Goal: Task Accomplishment & Management: Complete application form

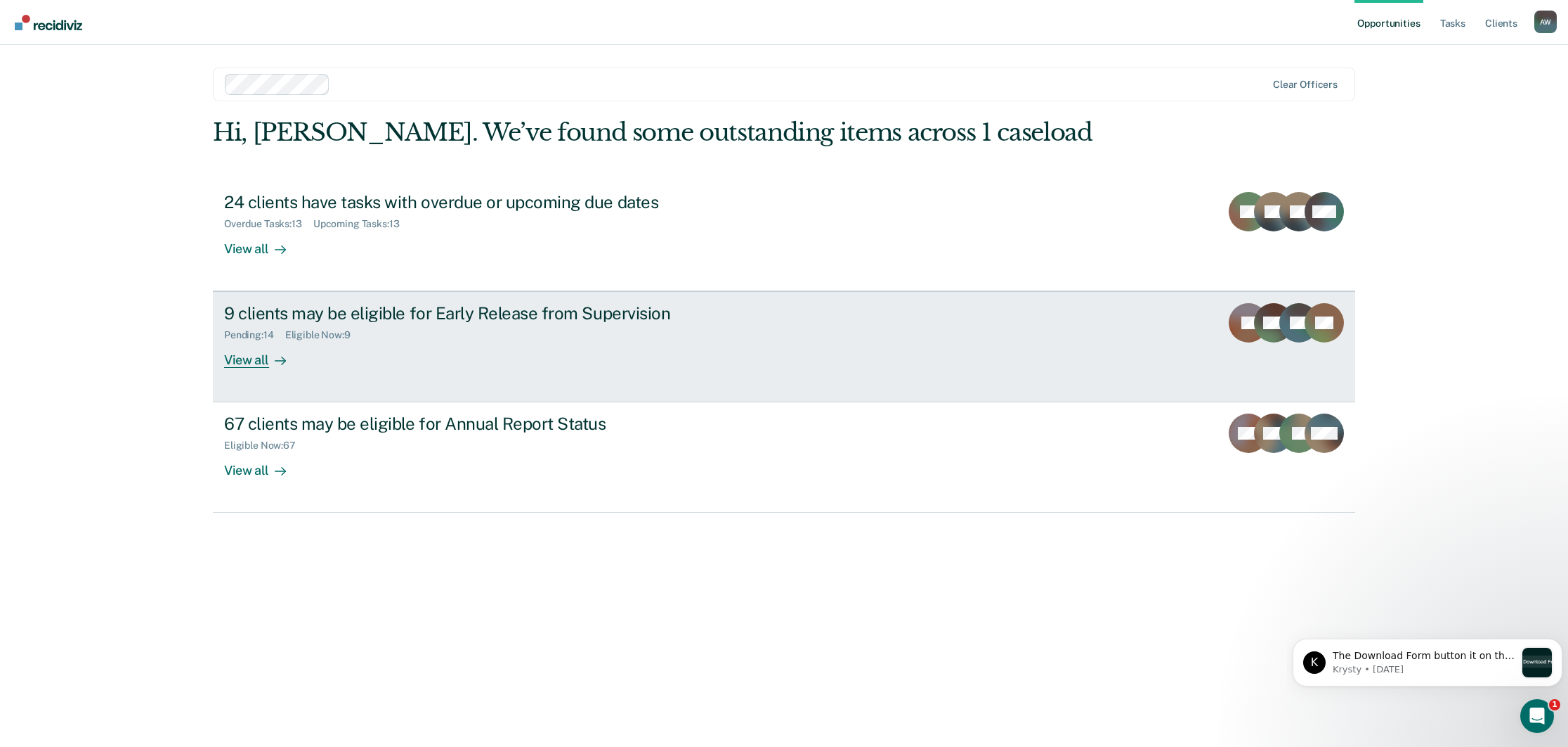
click at [336, 335] on div "Eligible Now : 9" at bounding box center [323, 335] width 76 height 12
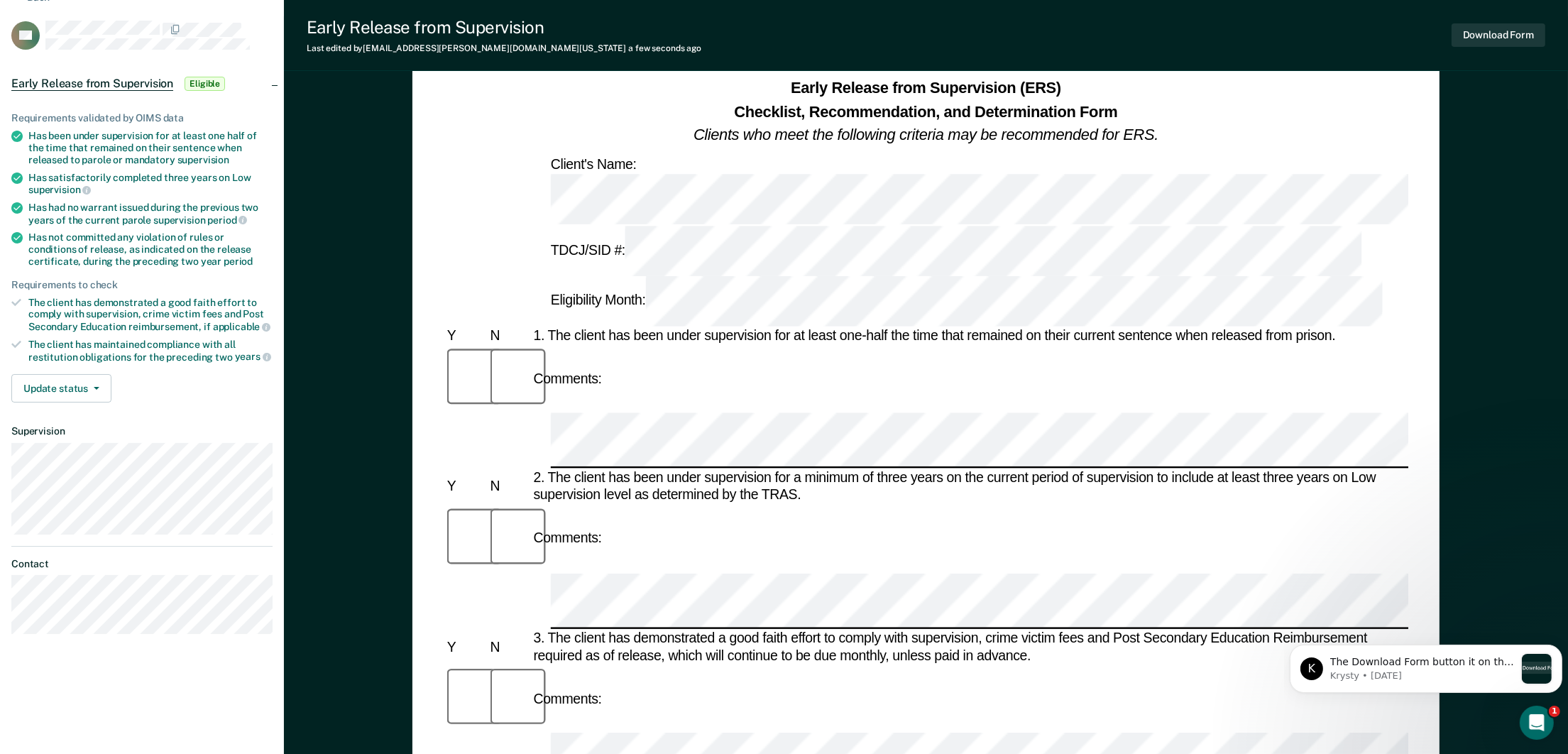
scroll to position [107, 0]
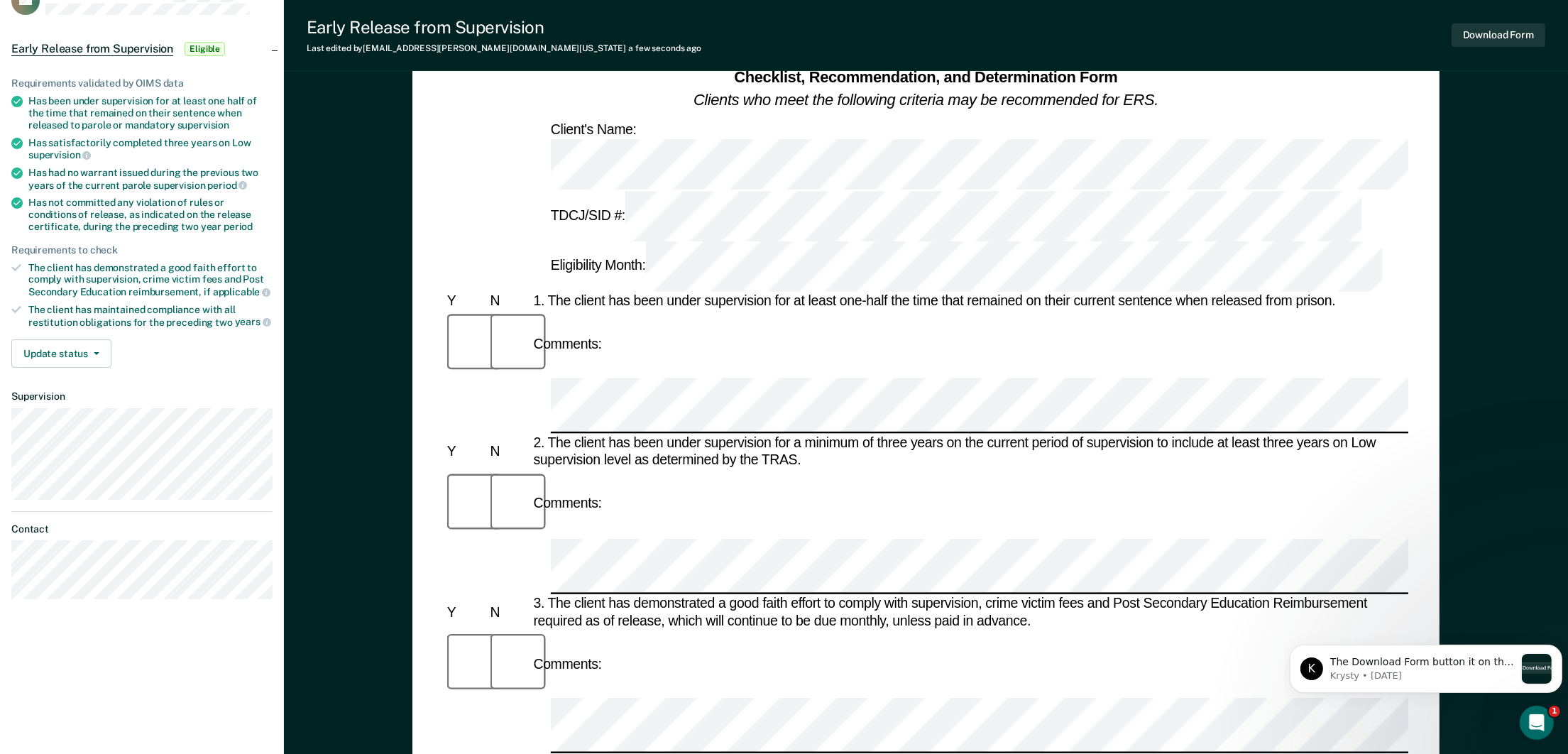
click at [488, 630] on div at bounding box center [509, 664] width 44 height 68
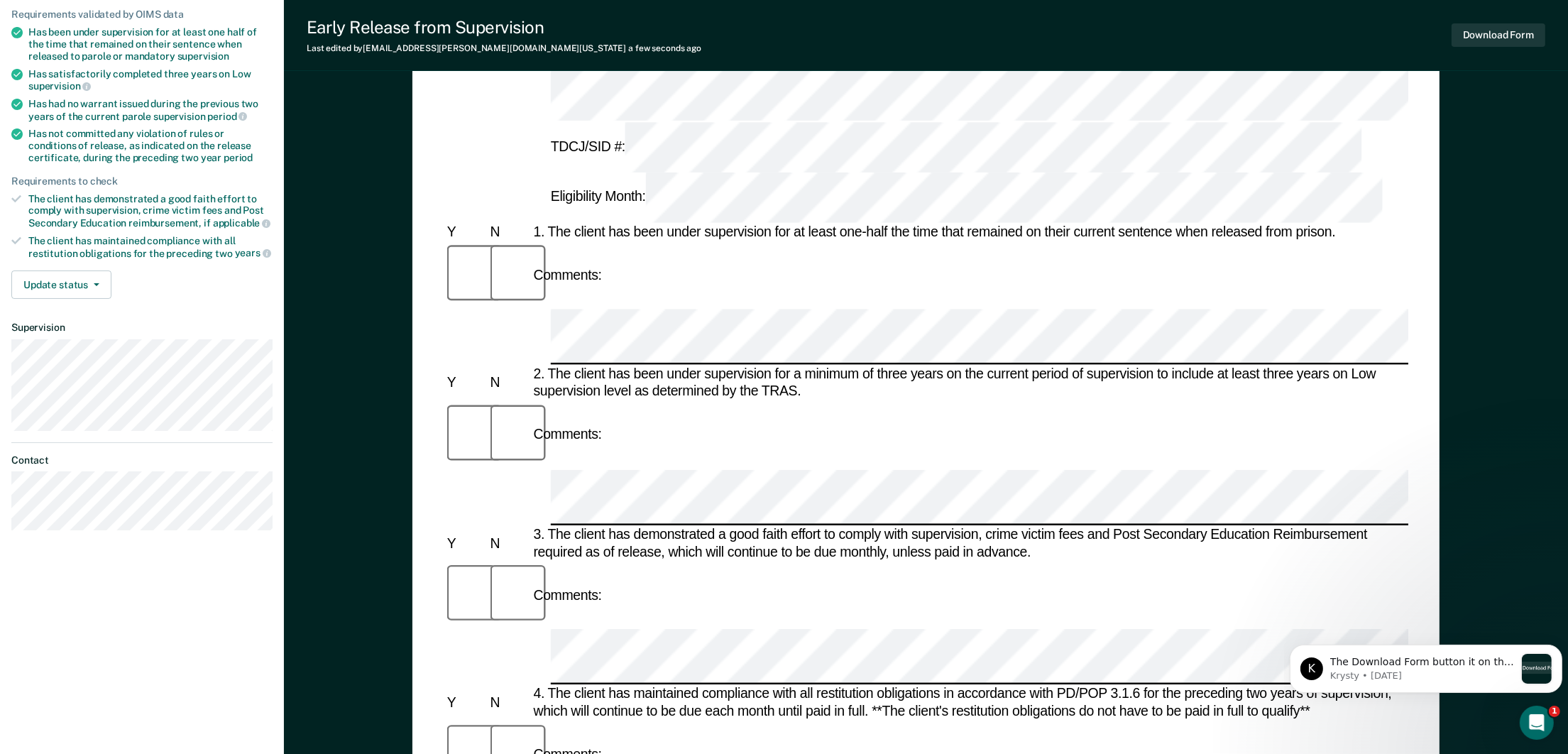
scroll to position [319, 0]
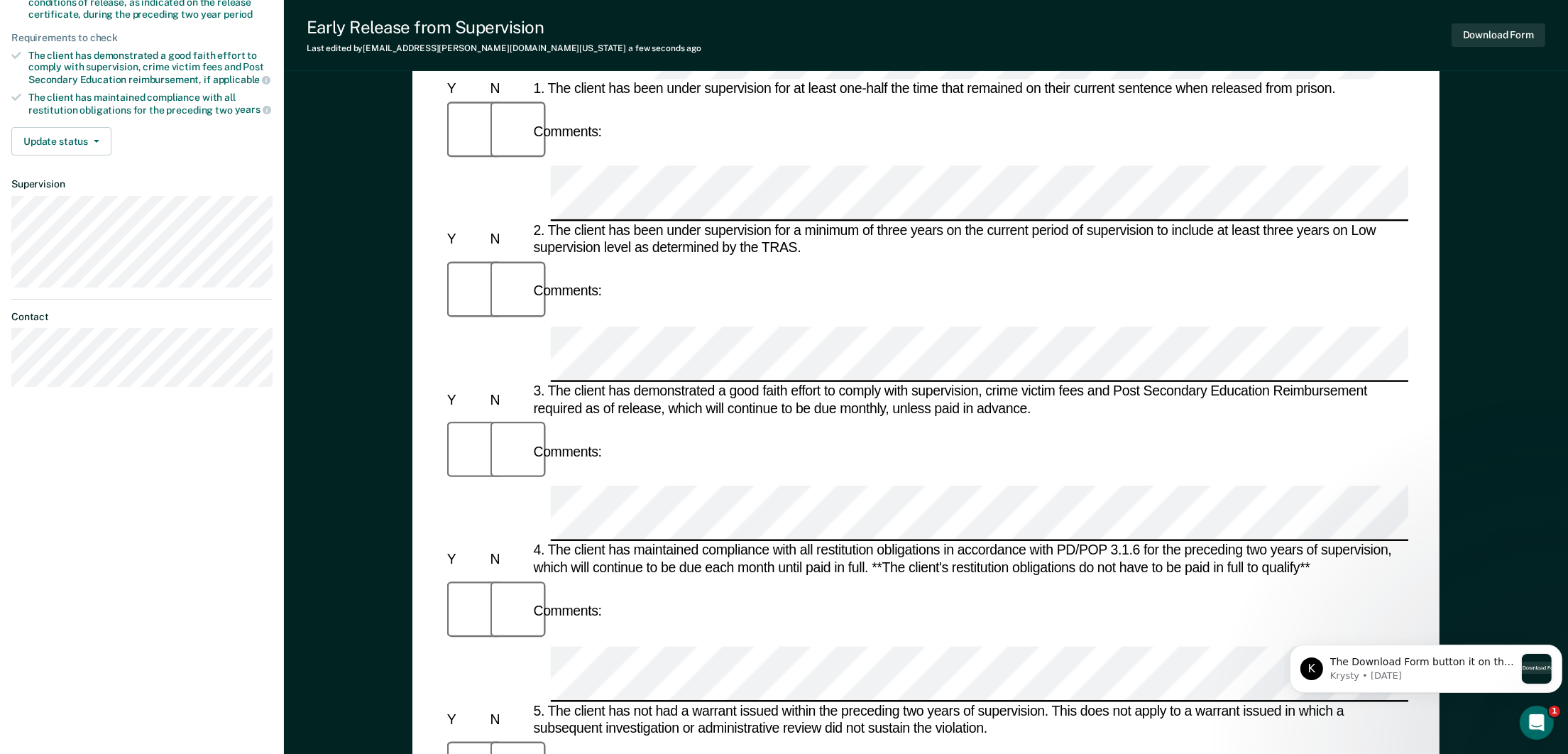
click at [1307, 630] on body "K The Download Form button it on the top right of the page. Let me know if you …" at bounding box center [1424, 664] width 272 height 88
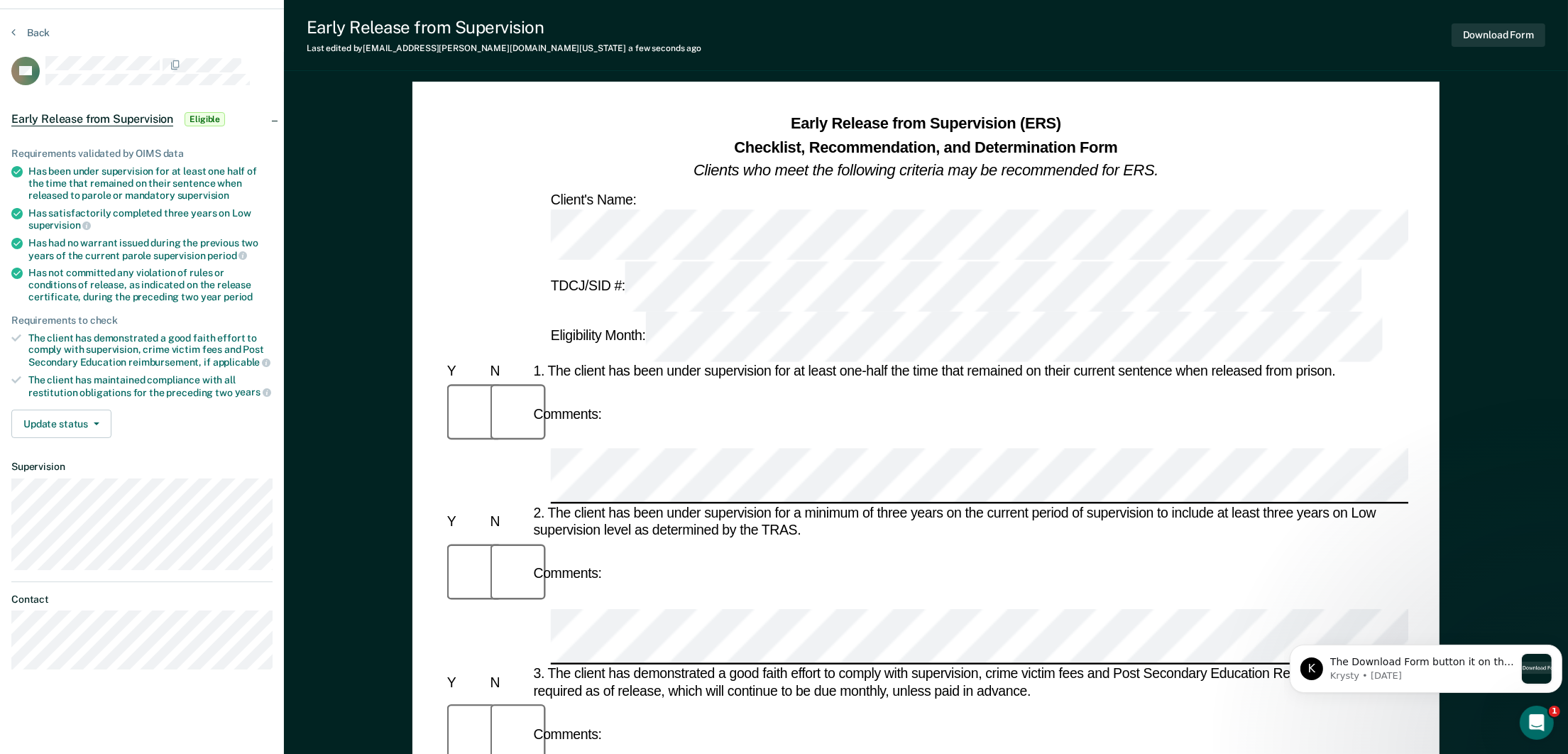
scroll to position [0, 0]
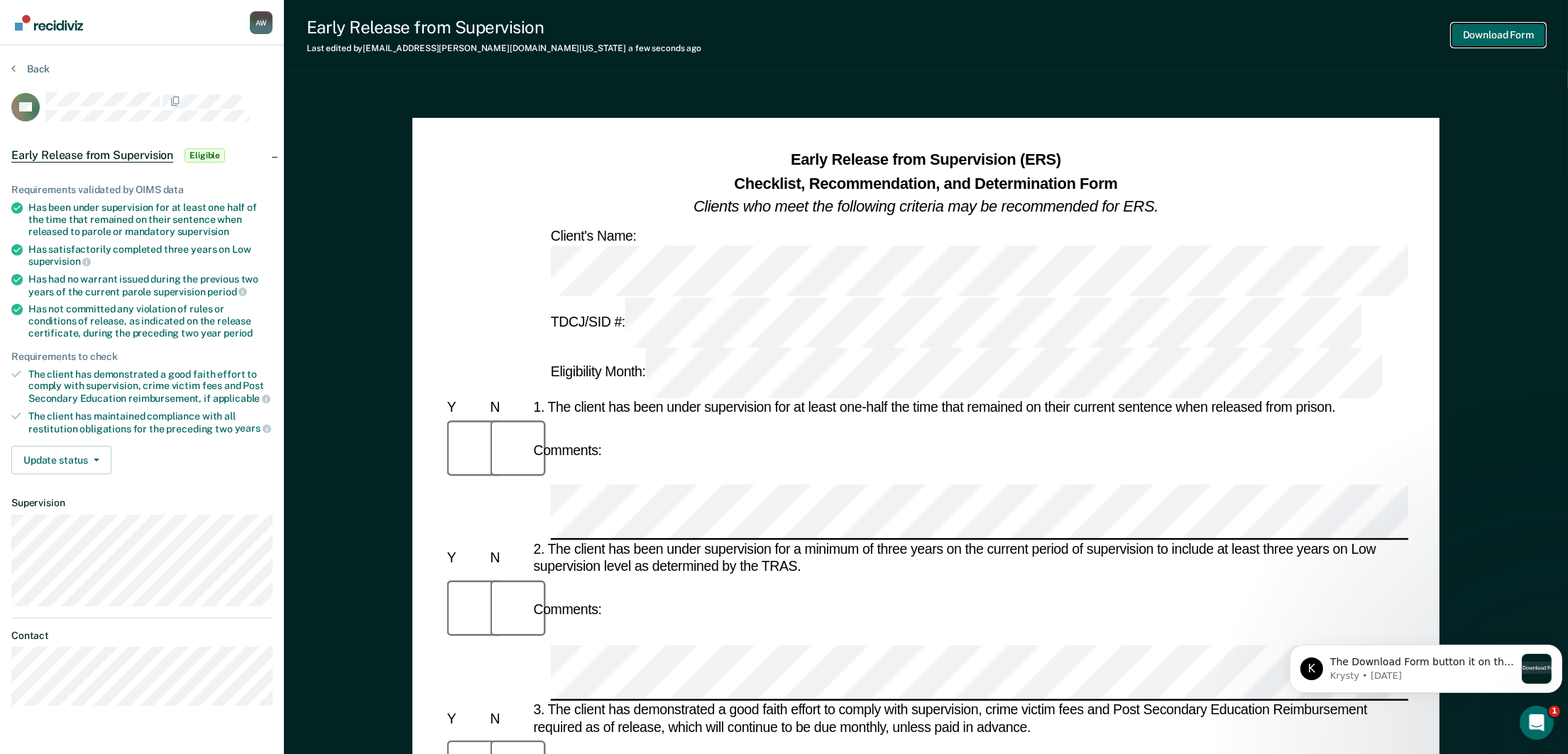
click at [1499, 33] on button "Download Form" at bounding box center [1498, 36] width 94 height 24
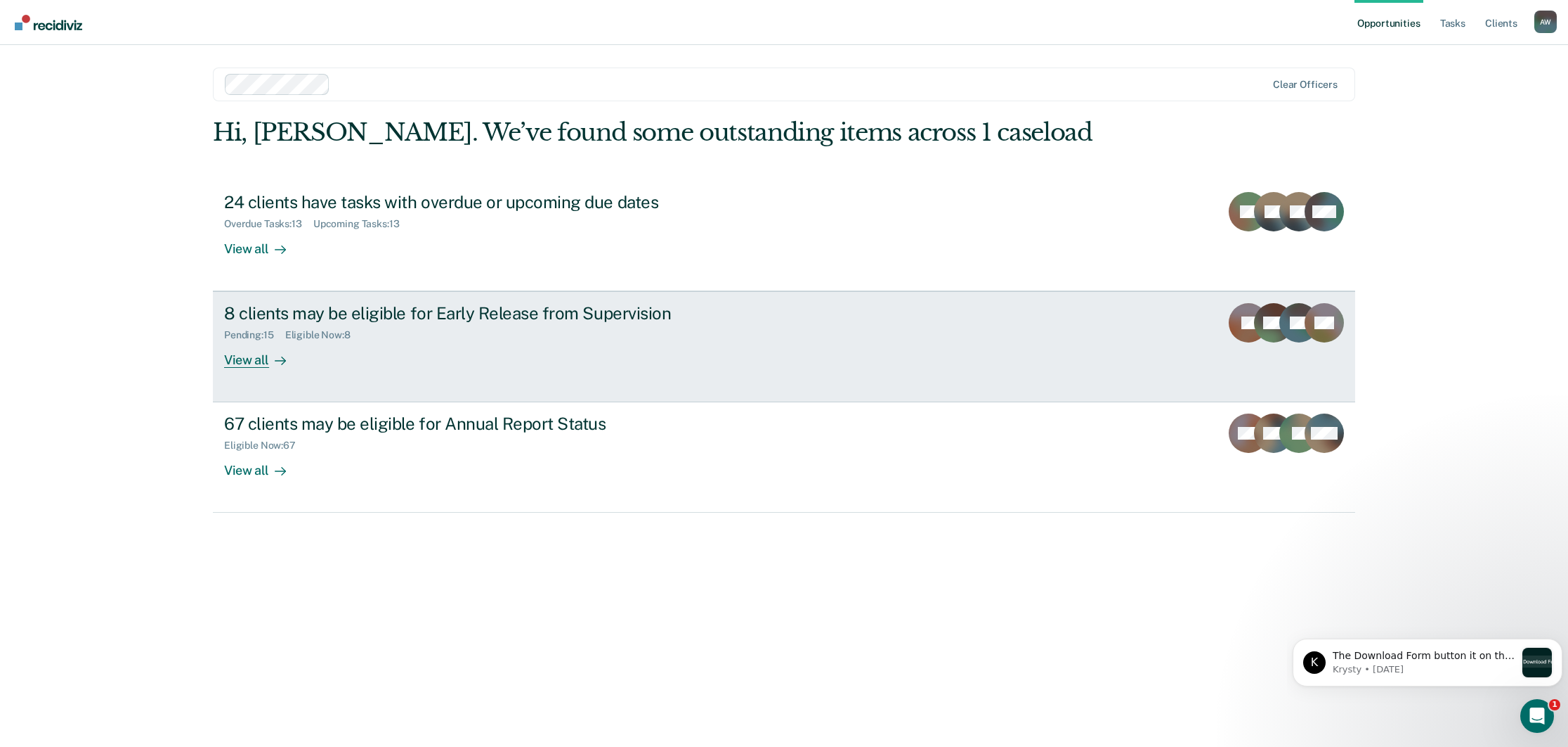
click at [248, 356] on div "View all" at bounding box center [264, 355] width 78 height 27
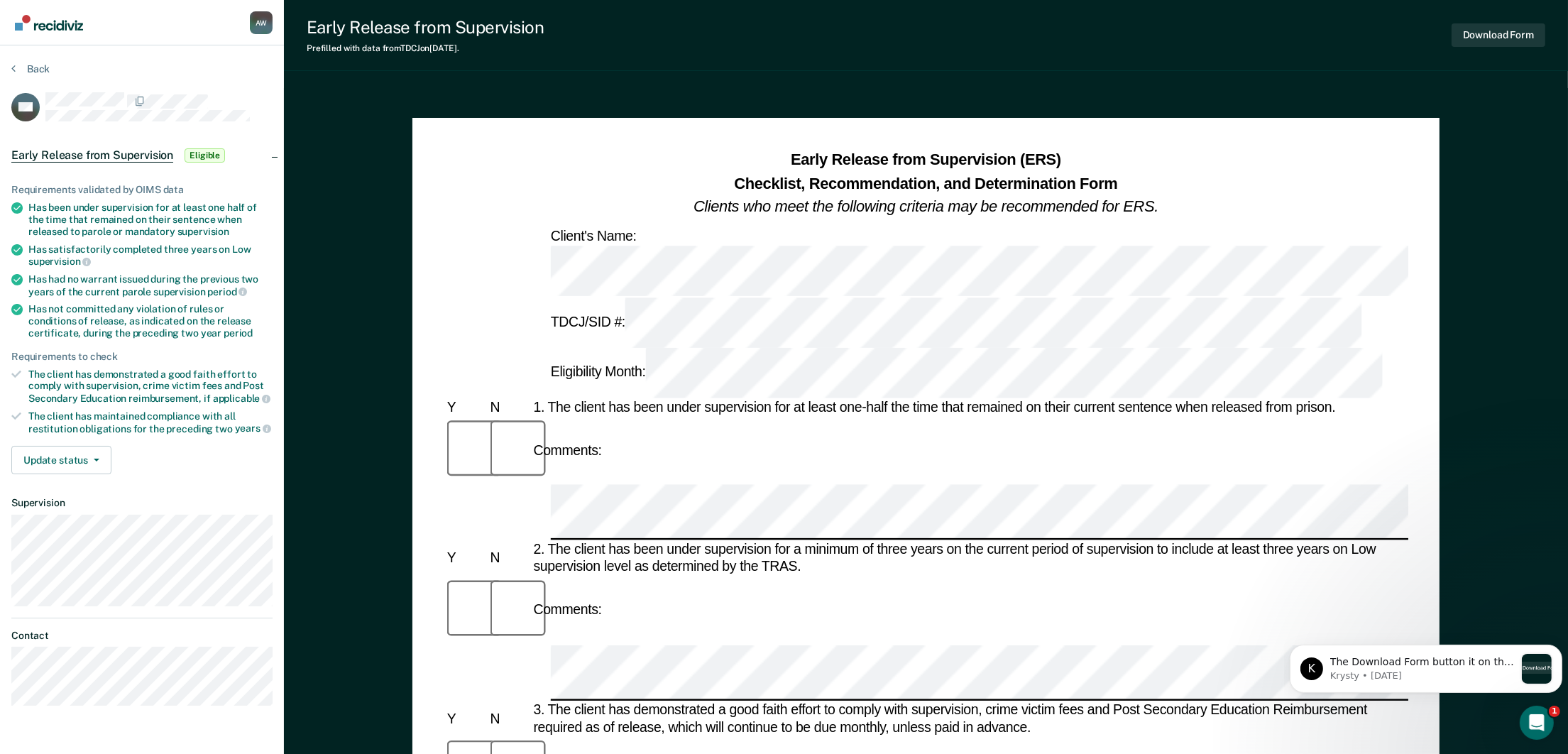
click at [613, 417] on div "Comments:" at bounding box center [926, 450] width 964 height 68
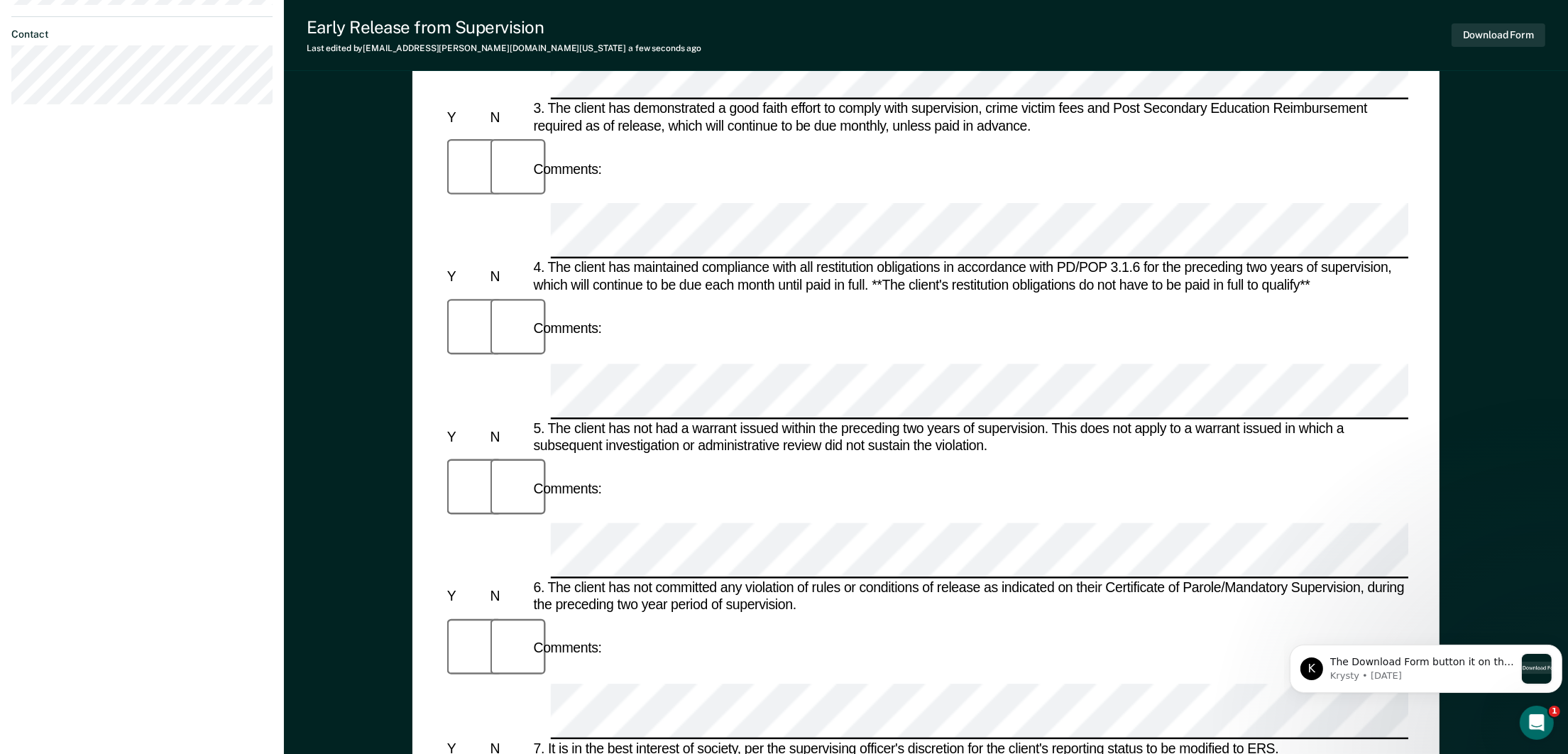
scroll to position [638, 0]
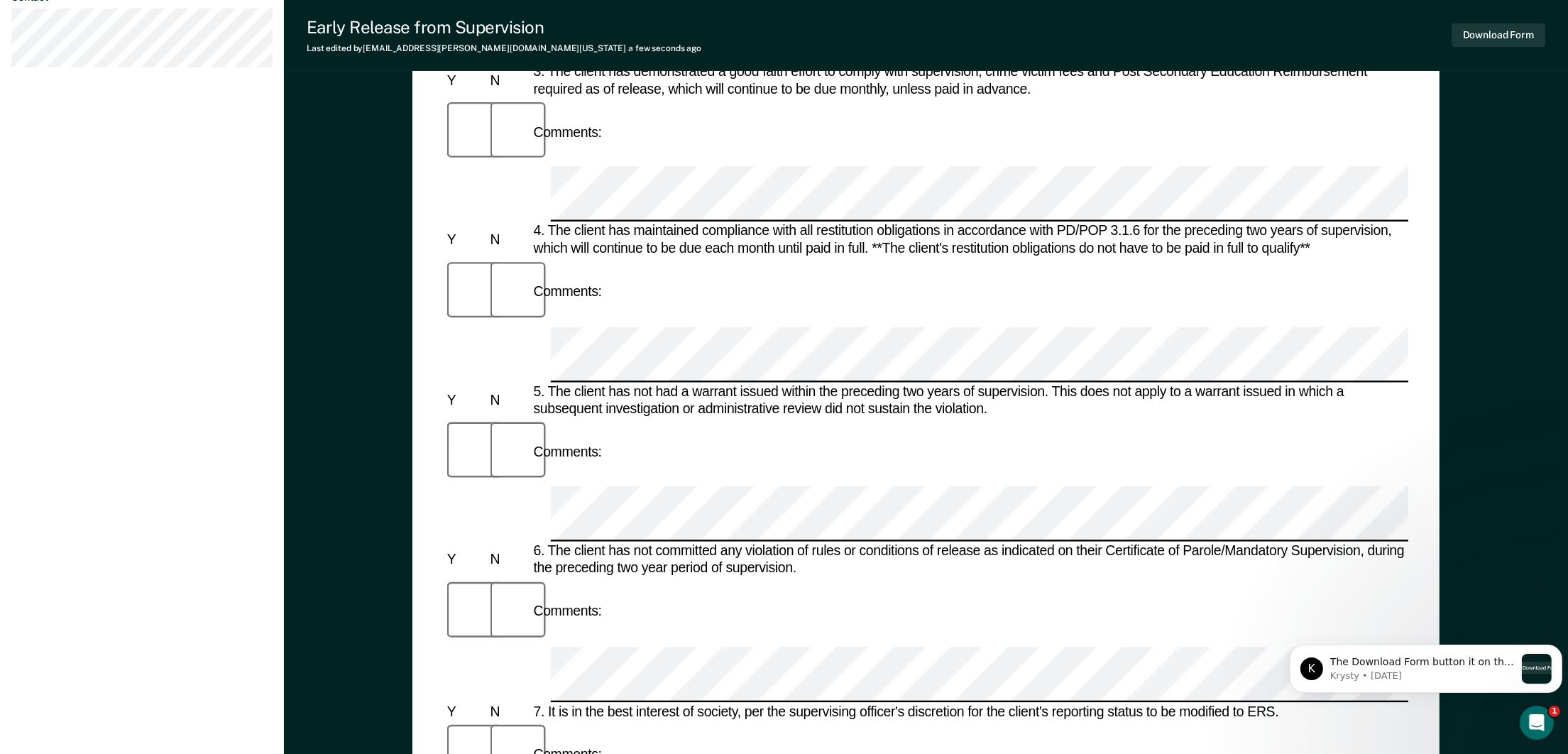
click at [887, 578] on div "Comments:" at bounding box center [926, 612] width 964 height 68
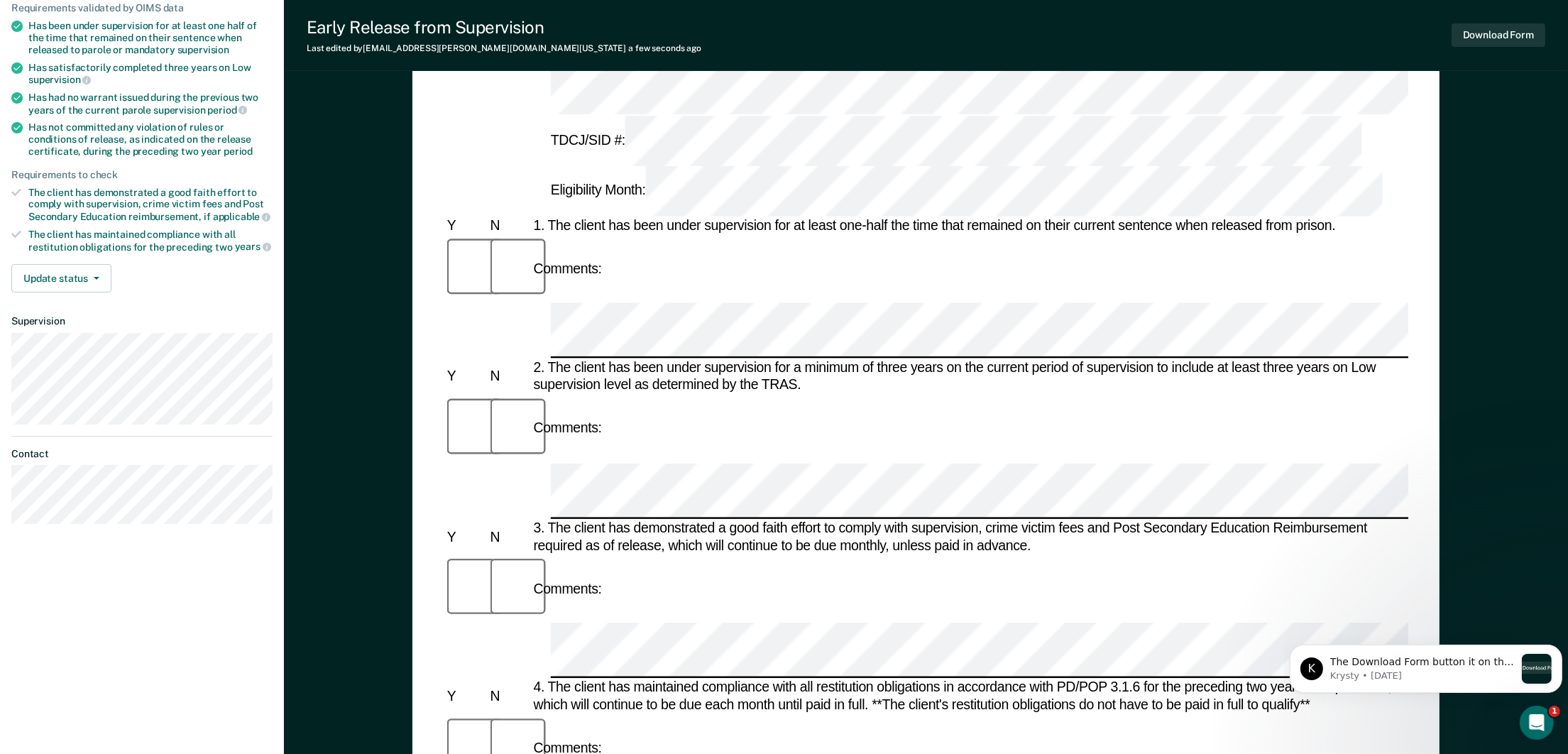
scroll to position [213, 0]
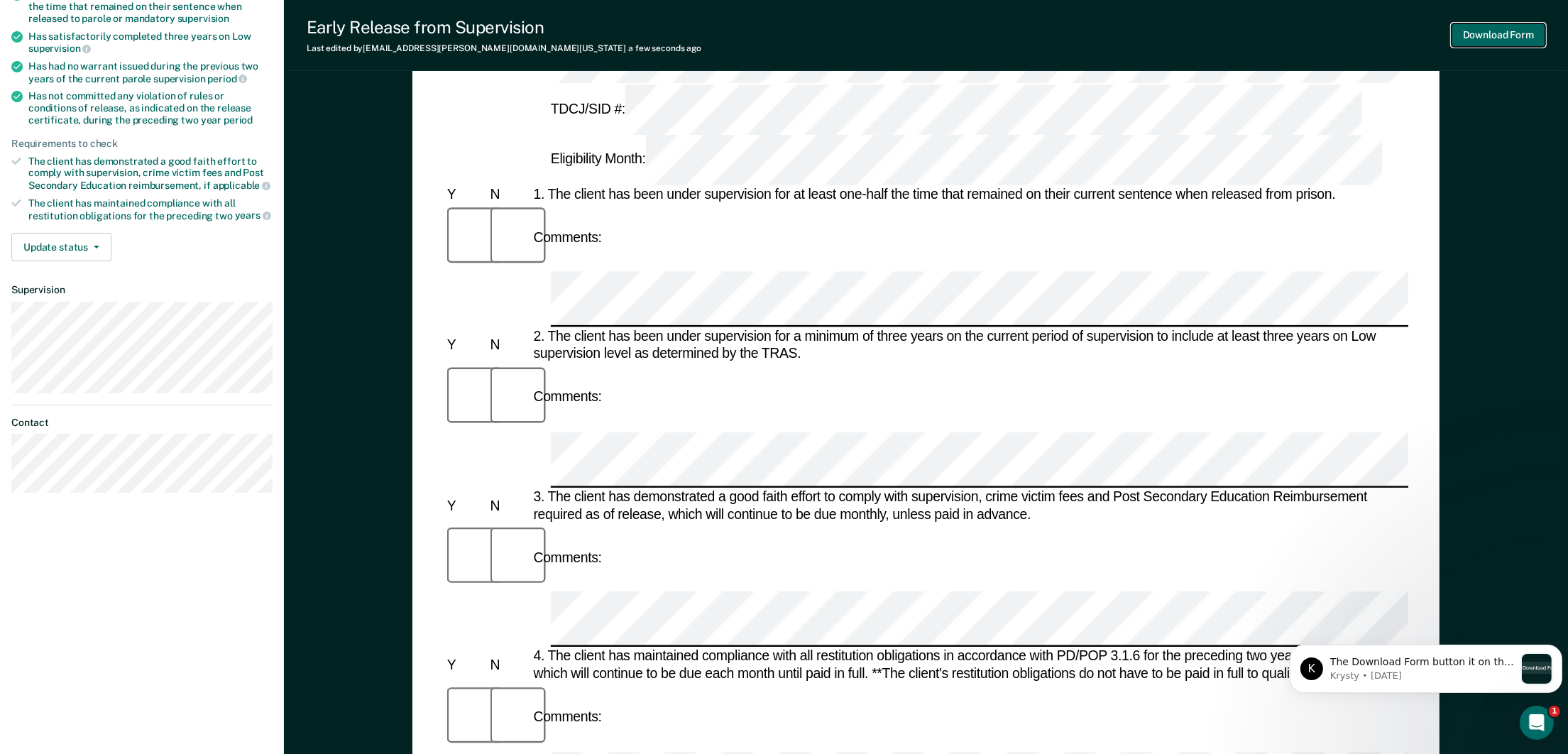
click at [1516, 29] on button "Download Form" at bounding box center [1498, 36] width 94 height 24
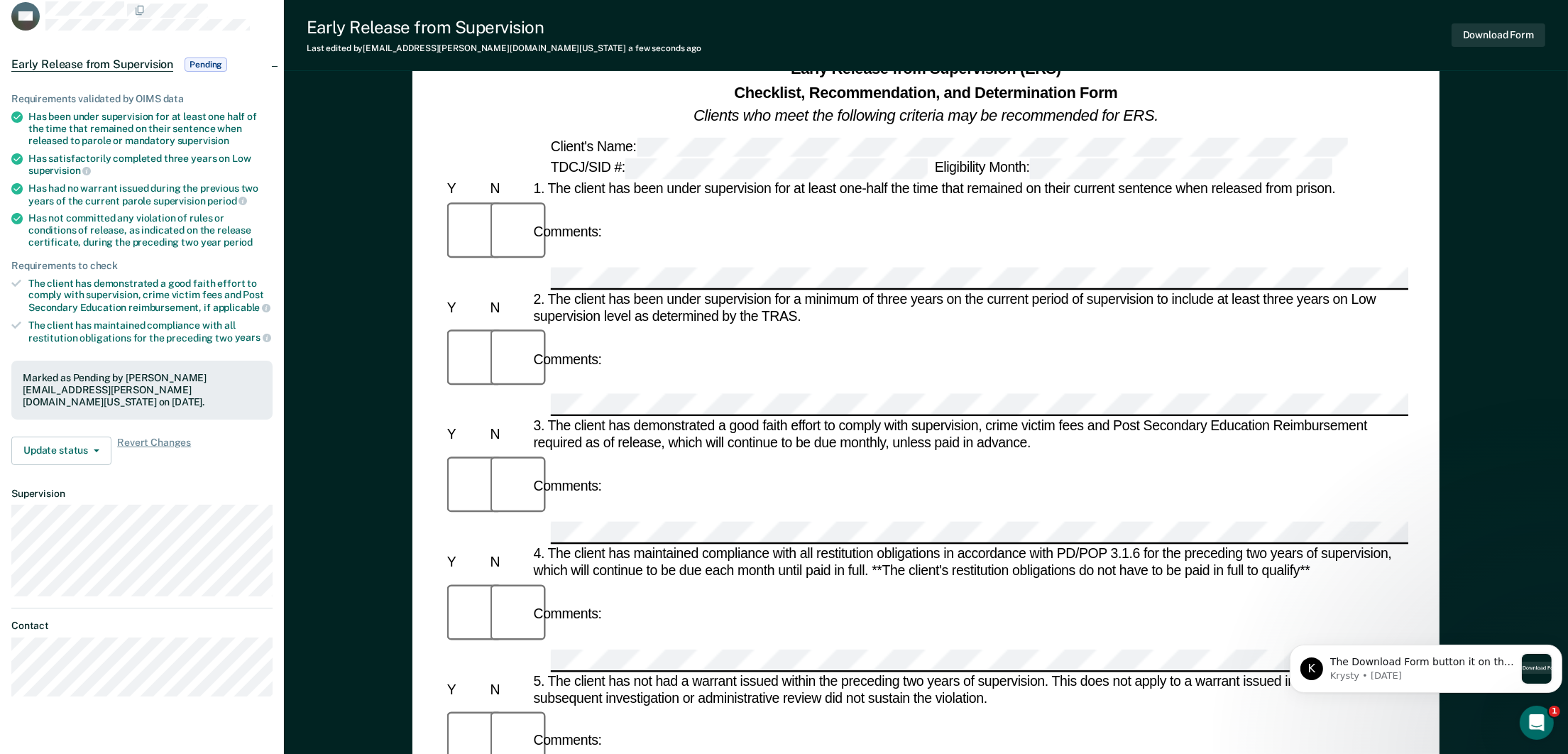
scroll to position [0, 0]
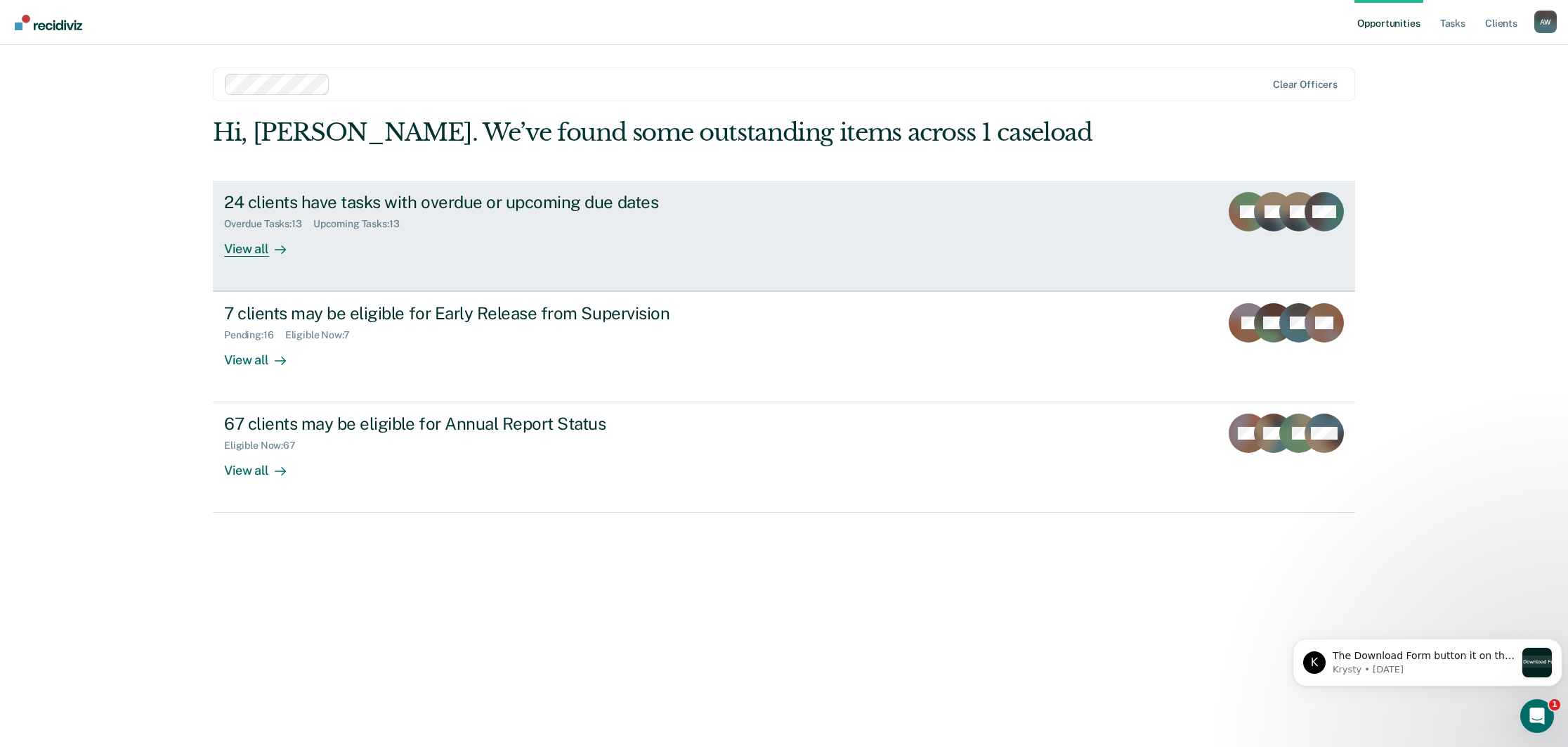
click at [385, 208] on div "24 clients have tasks with overdue or upcoming due dates" at bounding box center [470, 202] width 493 height 21
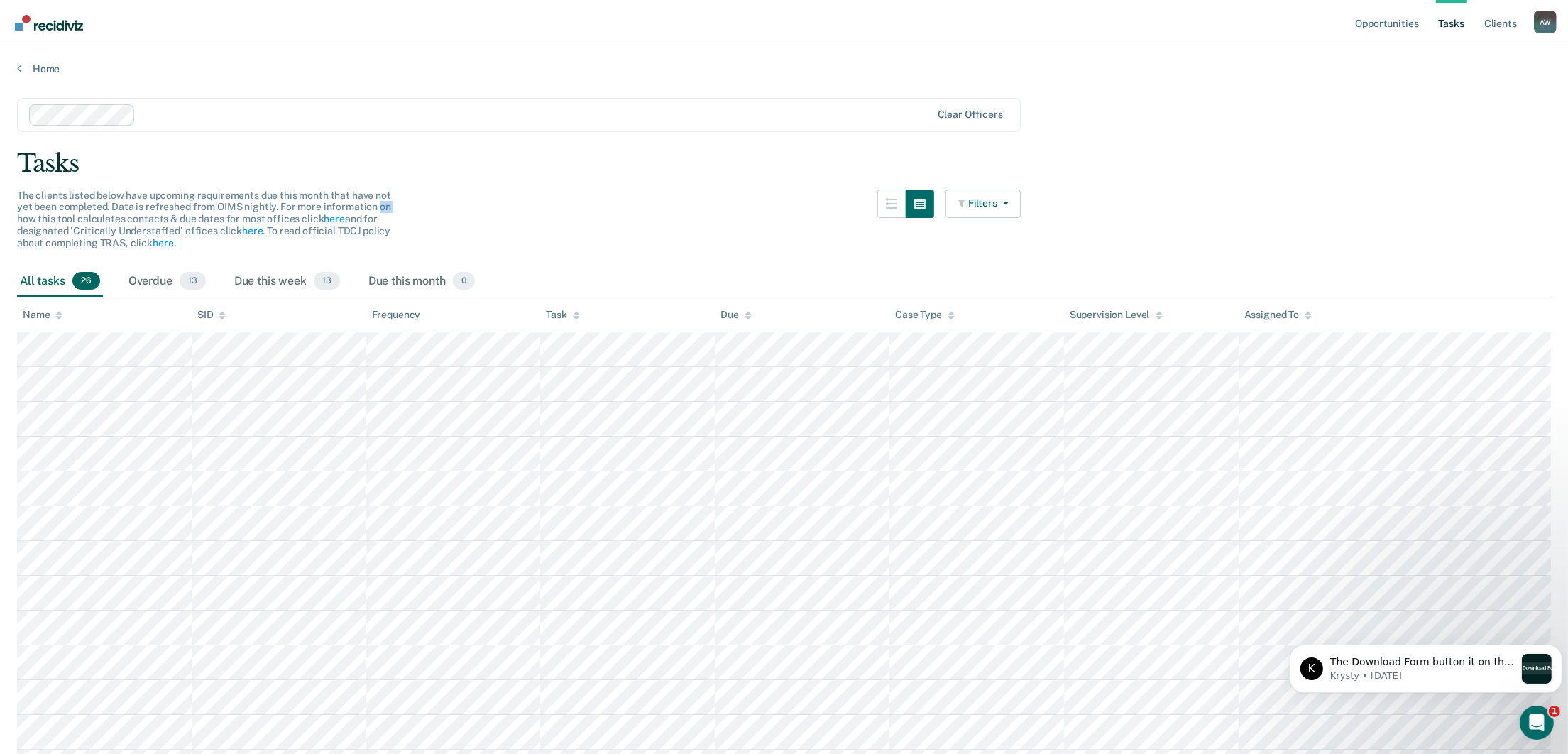
click at [389, 210] on div "The clients listed below have upcoming requirements due this month that have no…" at bounding box center [208, 219] width 383 height 59
